Goal: Transaction & Acquisition: Obtain resource

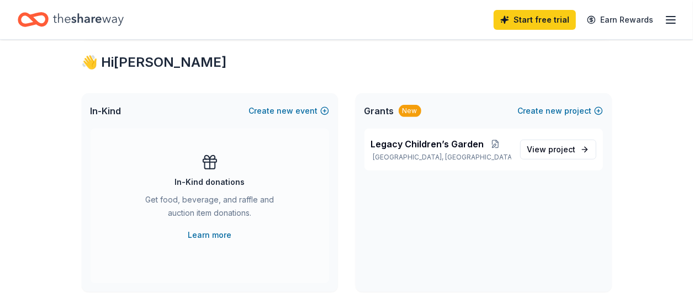
scroll to position [189, 0]
click at [572, 149] on span "project" at bounding box center [562, 149] width 27 height 9
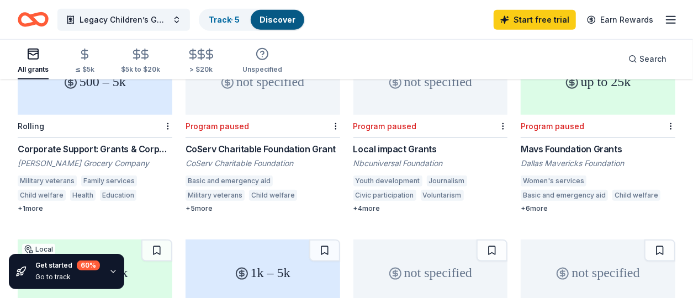
scroll to position [531, 0]
click at [49, 190] on div "Child welfare" at bounding box center [42, 195] width 48 height 11
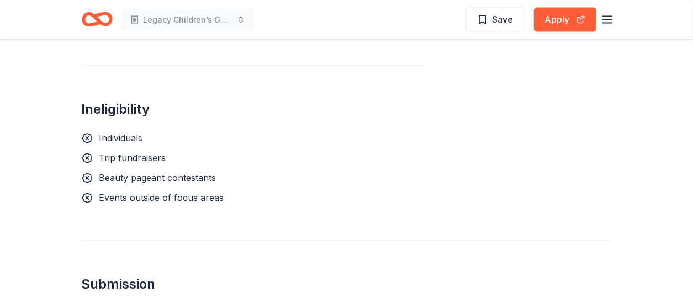
scroll to position [975, 0]
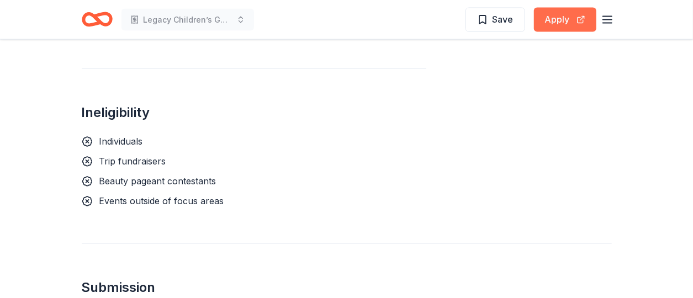
click at [569, 16] on button "Apply" at bounding box center [565, 20] width 62 height 24
